Goal: Find specific page/section: Find specific page/section

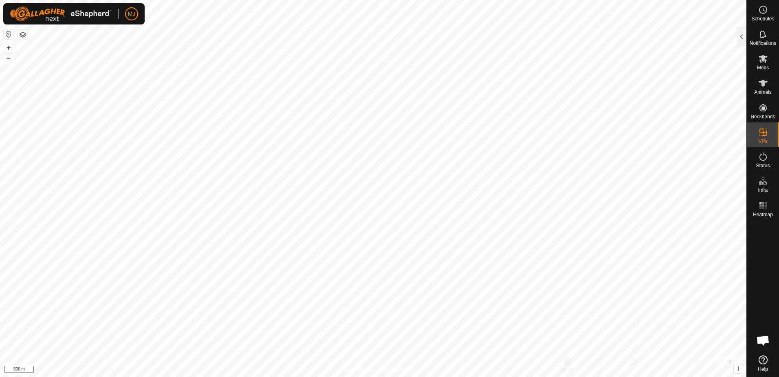
scroll to position [489, 0]
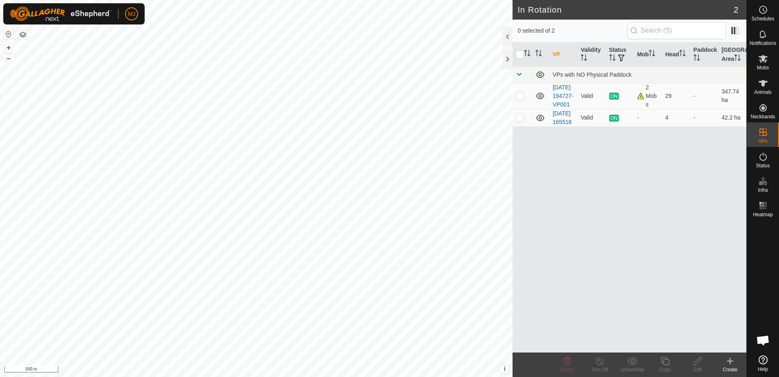
scroll to position [489, 0]
click at [767, 56] on icon at bounding box center [764, 59] width 10 height 10
